Goal: Transaction & Acquisition: Purchase product/service

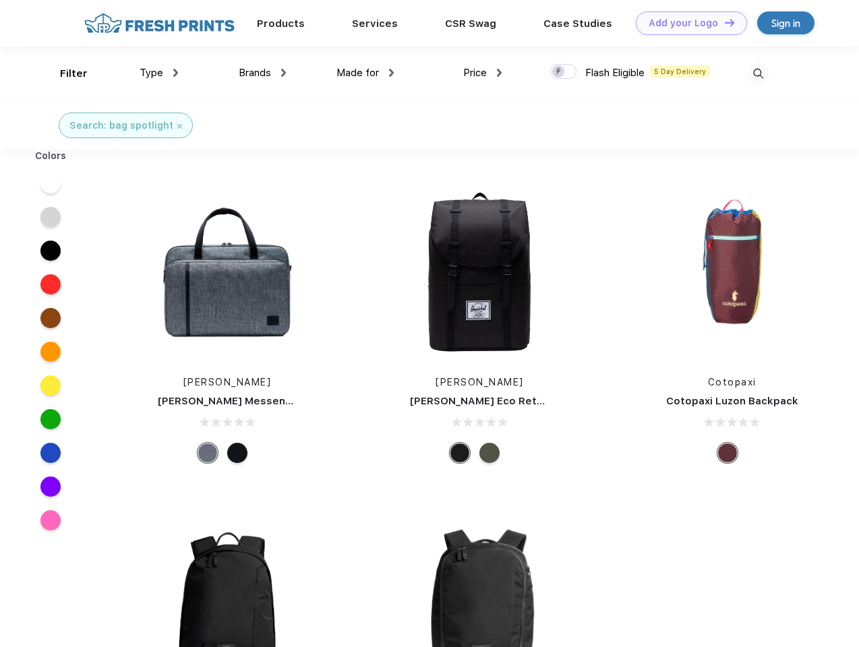
scroll to position [1, 0]
click at [687, 23] on link "Add your Logo Design Tool" at bounding box center [691, 23] width 111 height 24
click at [0, 0] on div "Design Tool" at bounding box center [0, 0] width 0 height 0
click at [724, 22] on link "Add your Logo Design Tool" at bounding box center [691, 23] width 111 height 24
click at [65, 74] on div "Filter" at bounding box center [74, 74] width 28 height 16
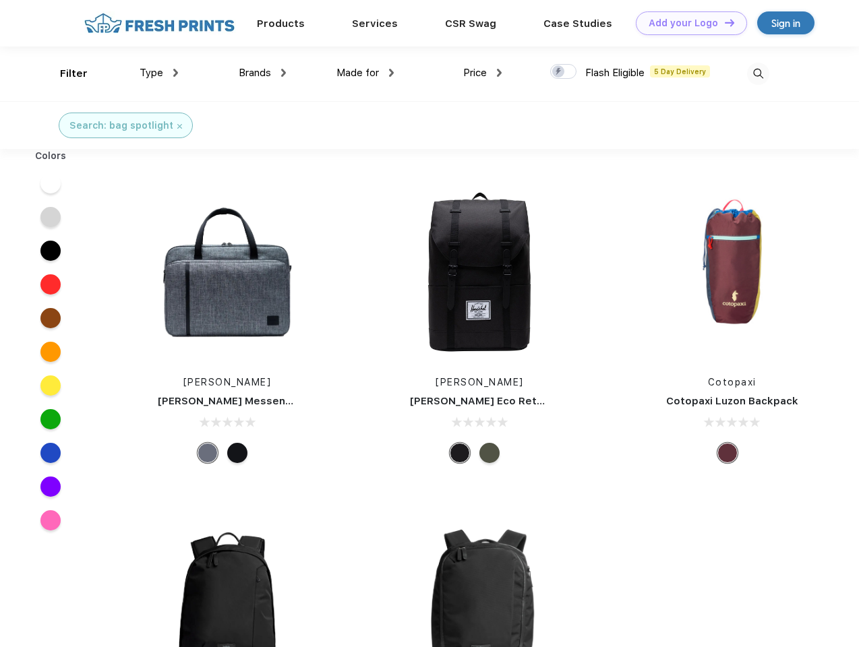
click at [159, 73] on span "Type" at bounding box center [152, 73] width 24 height 12
click at [262, 73] on span "Brands" at bounding box center [255, 73] width 32 height 12
click at [366, 73] on span "Made for" at bounding box center [358, 73] width 42 height 12
click at [483, 73] on span "Price" at bounding box center [475, 73] width 24 height 12
click at [564, 72] on div at bounding box center [563, 71] width 26 height 15
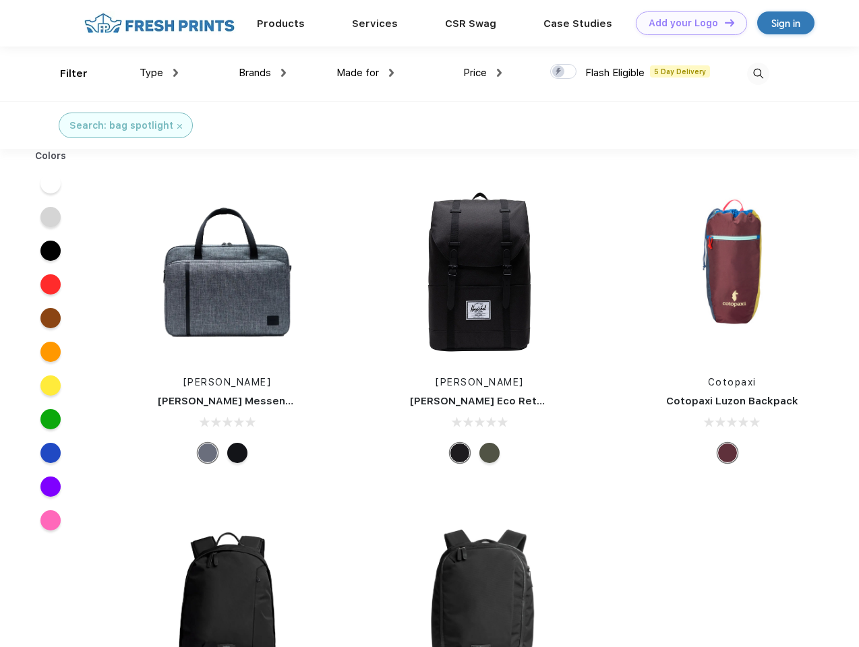
click at [559, 72] on input "checkbox" at bounding box center [554, 67] width 9 height 9
click at [758, 74] on img at bounding box center [758, 74] width 22 height 22
